Goal: Find specific page/section: Find specific page/section

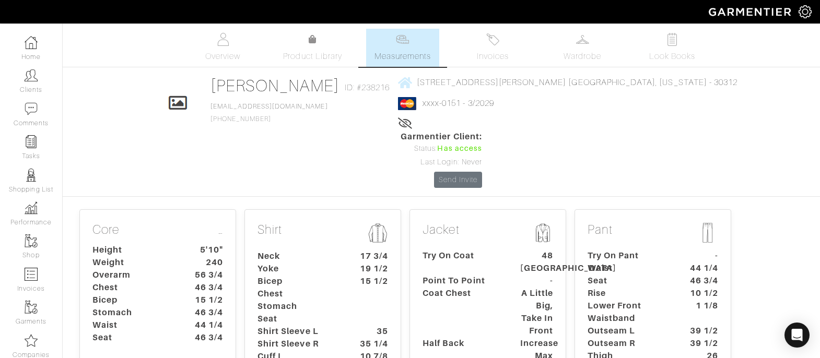
drag, startPoint x: 494, startPoint y: 343, endPoint x: 506, endPoint y: 336, distance: 13.6
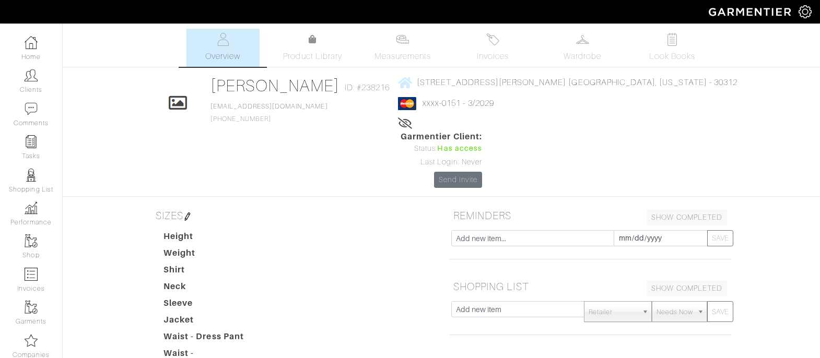
drag, startPoint x: 487, startPoint y: 201, endPoint x: 497, endPoint y: 234, distance: 34.5
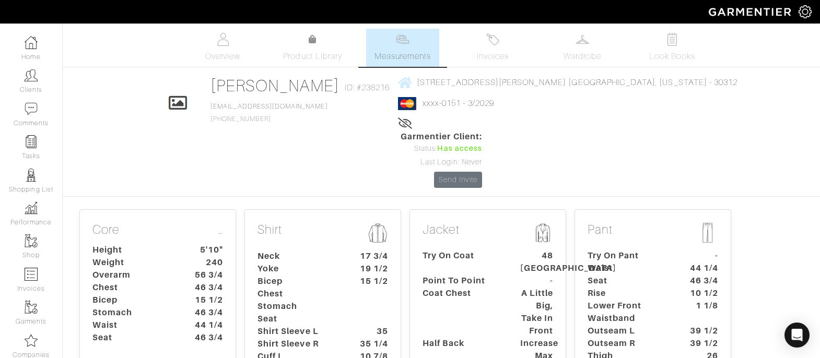
drag, startPoint x: 404, startPoint y: 147, endPoint x: 412, endPoint y: 146, distance: 8.5
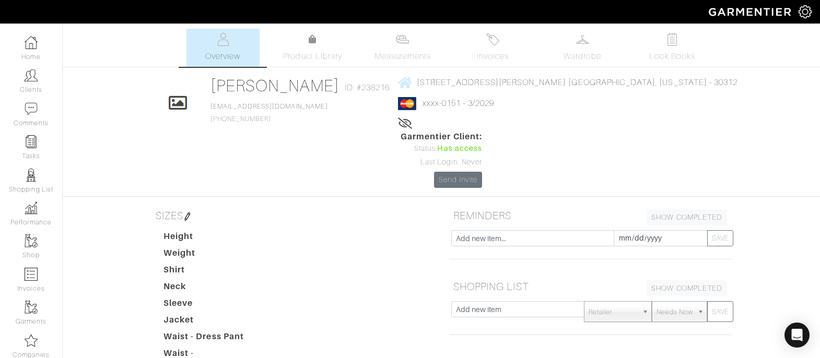
drag, startPoint x: 481, startPoint y: 187, endPoint x: 485, endPoint y: 199, distance: 13.1
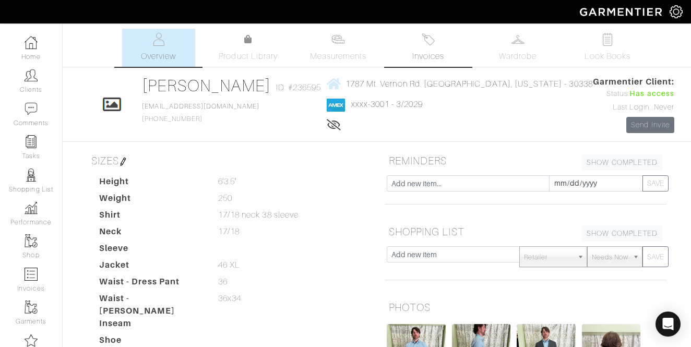
click at [430, 49] on link "Invoices" at bounding box center [428, 48] width 73 height 38
